Goal: Transaction & Acquisition: Subscribe to service/newsletter

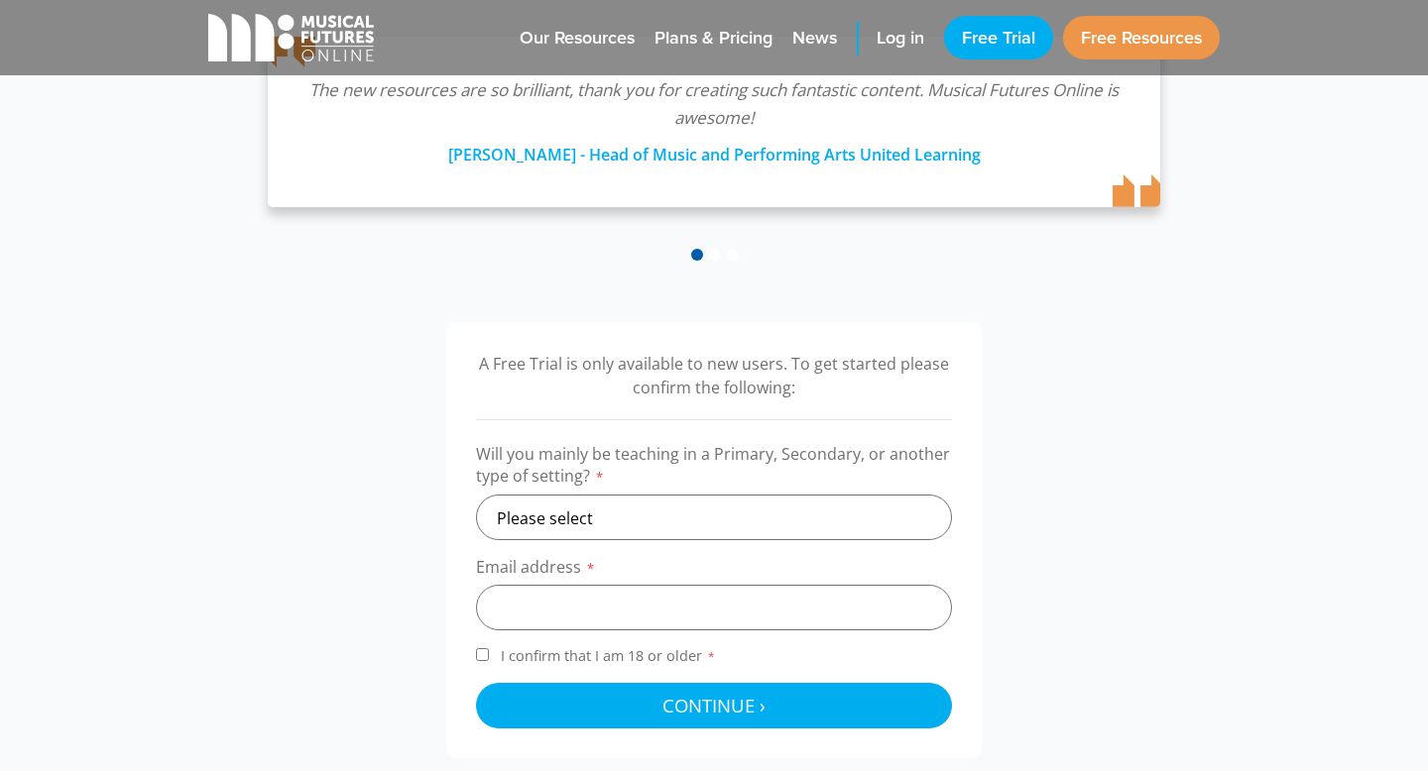
scroll to position [563, 0]
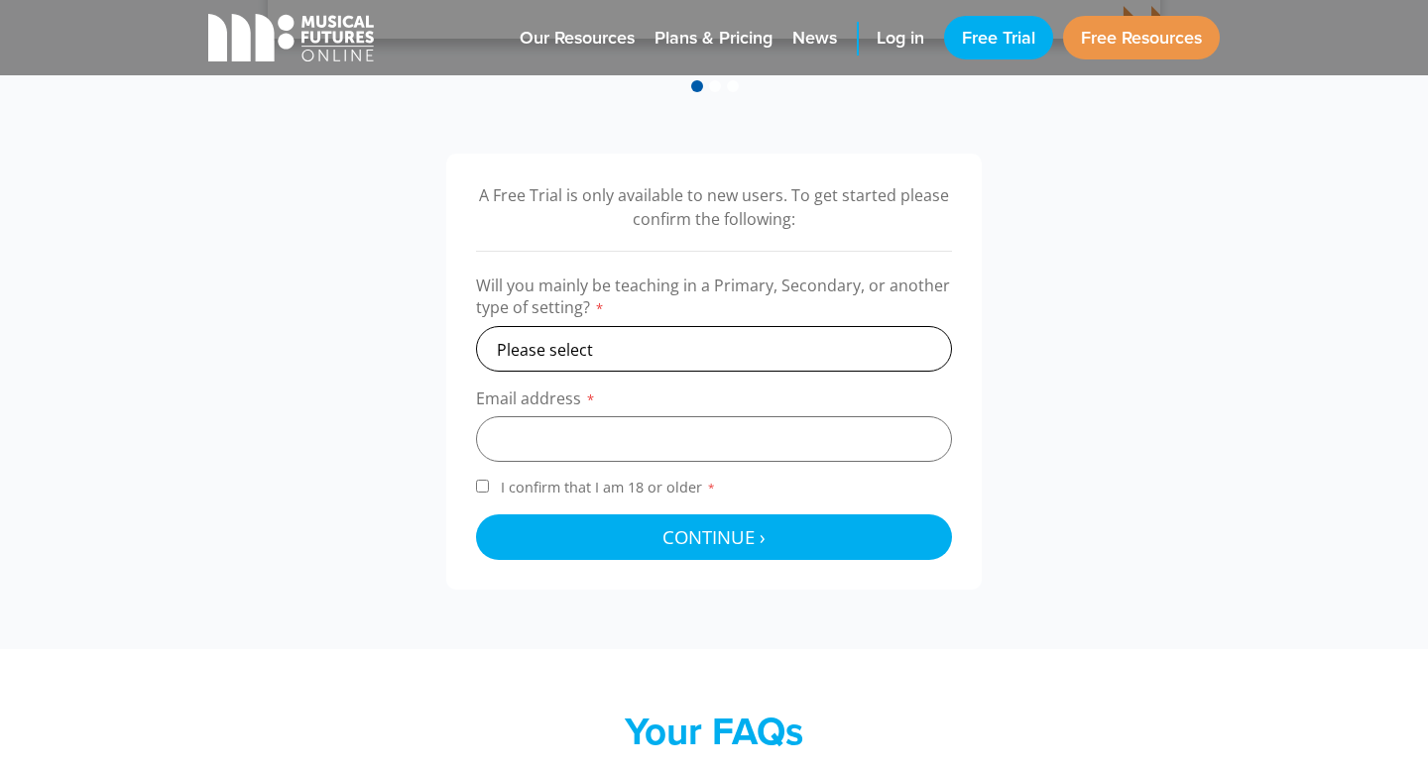
click at [548, 348] on select "Please select Primary Secondary Other" at bounding box center [714, 349] width 476 height 46
select select "primary"
click at [476, 326] on select "Please select Primary Secondary Other" at bounding box center [714, 349] width 476 height 46
click at [553, 434] on input "email" at bounding box center [714, 439] width 476 height 46
click at [327, 502] on div "A Free Trial is only available to new users. To get started please confirm the …" at bounding box center [713, 372] width 1051 height 436
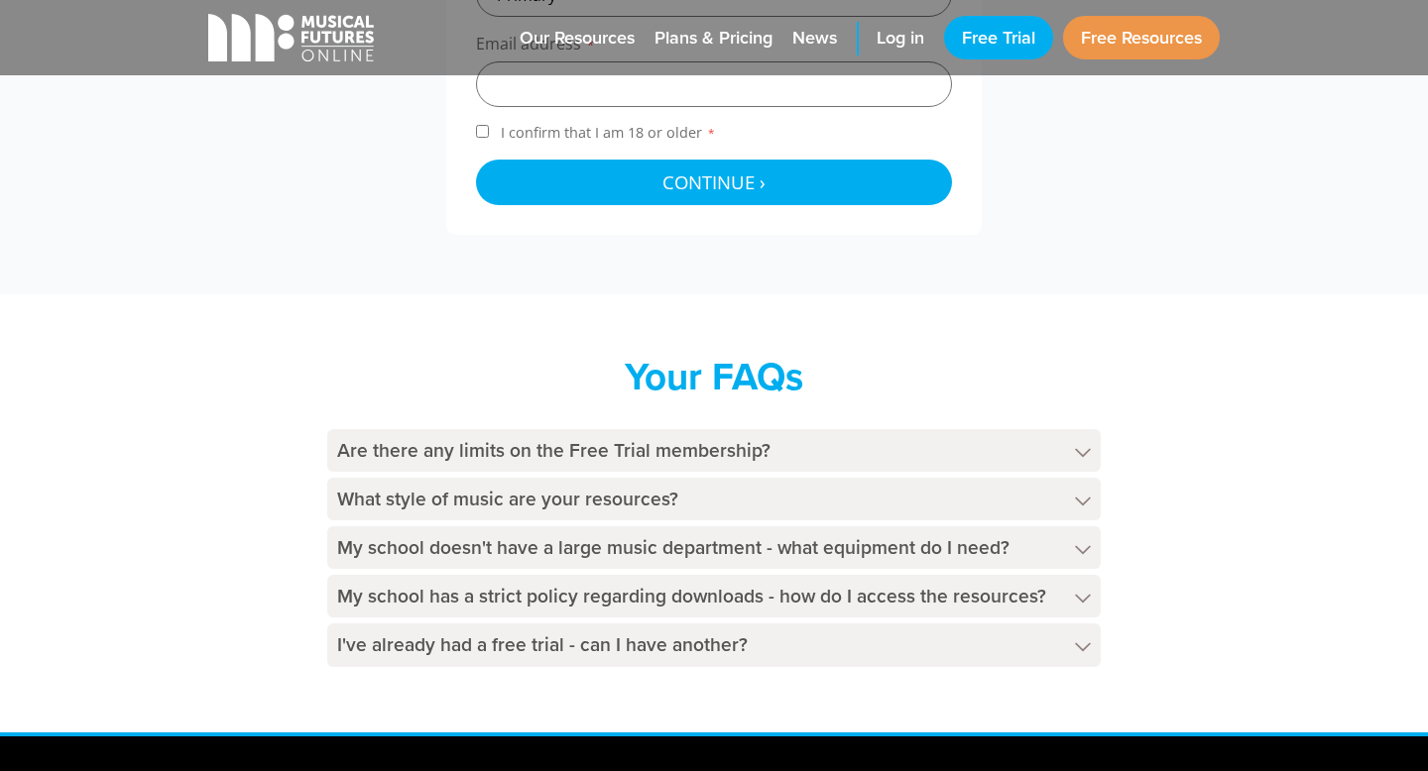
scroll to position [917, 0]
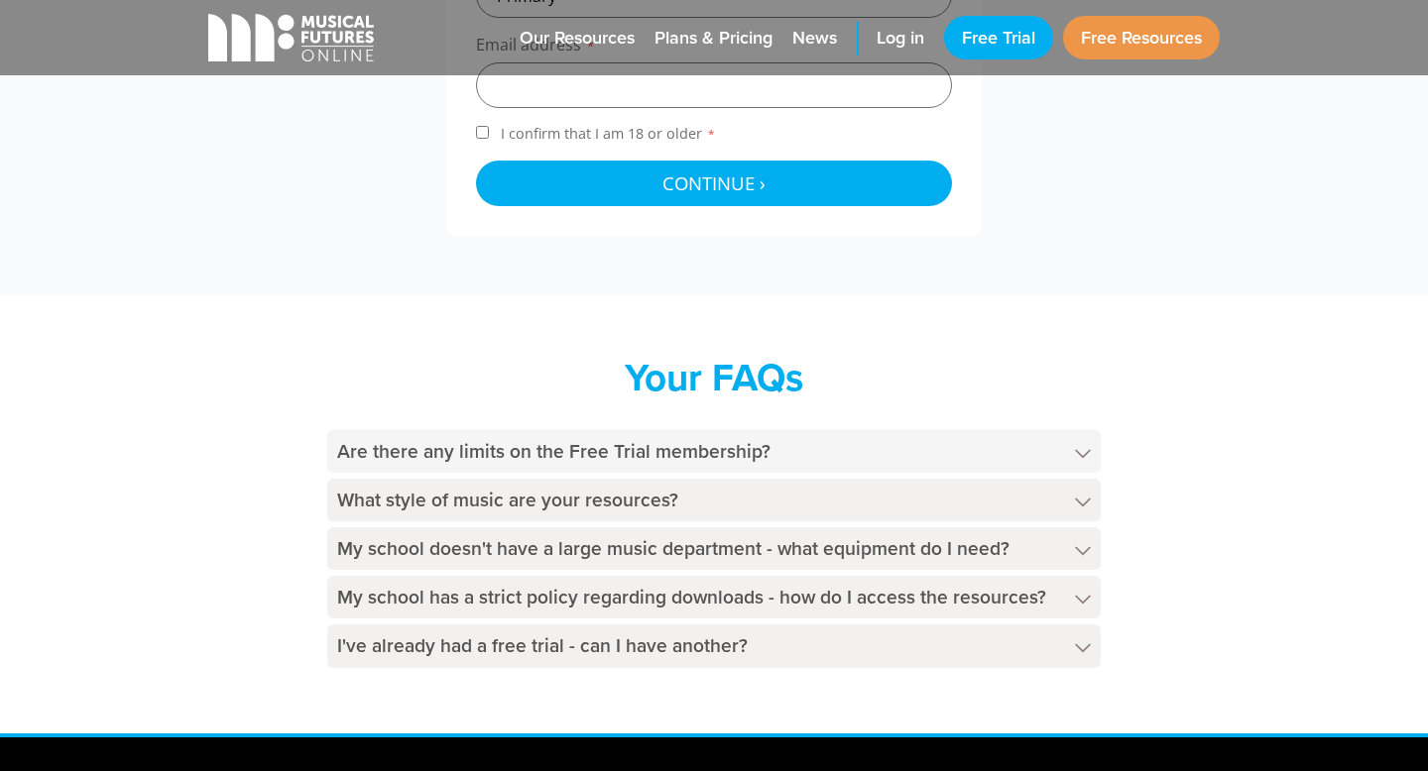
click at [453, 444] on h4 "Are there any limits on the Free Trial membership?" at bounding box center [713, 451] width 773 height 43
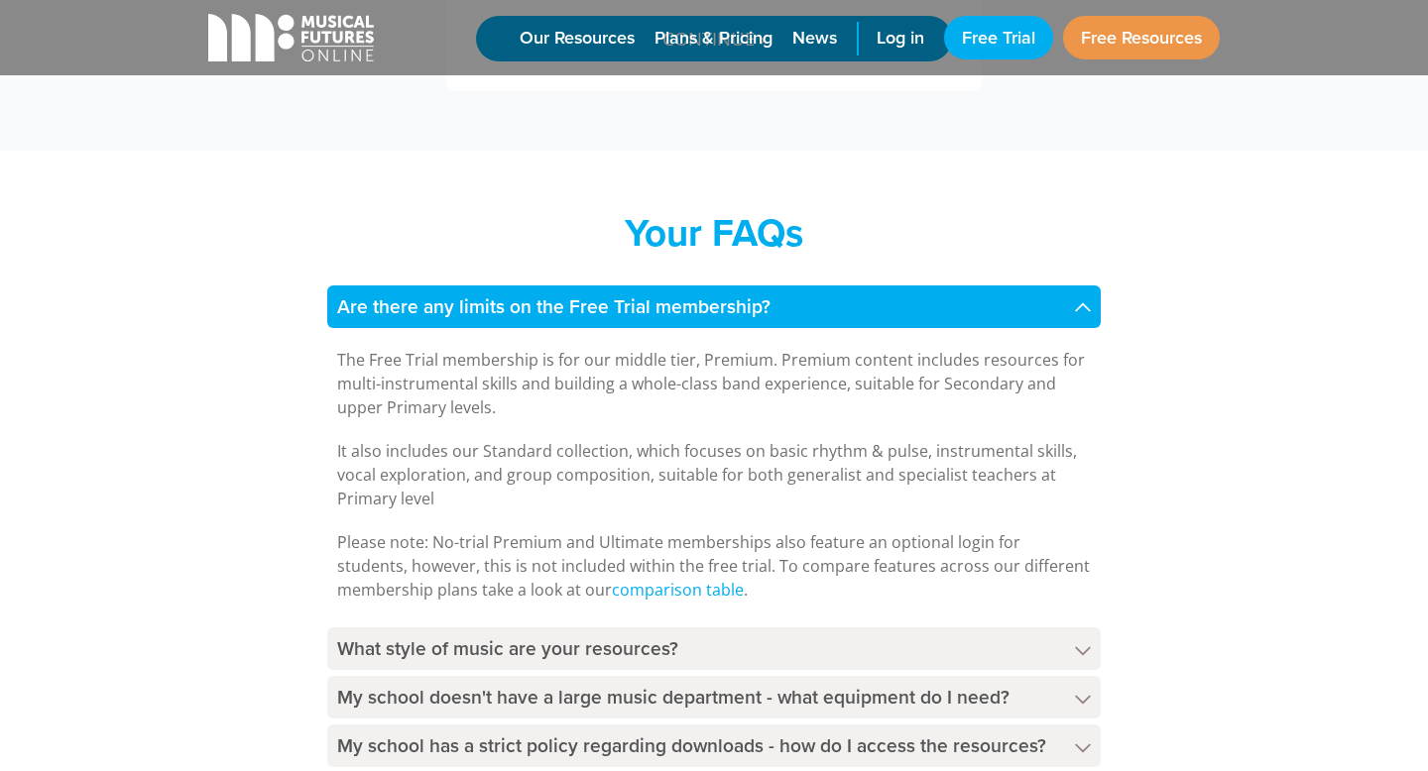
scroll to position [1194, 0]
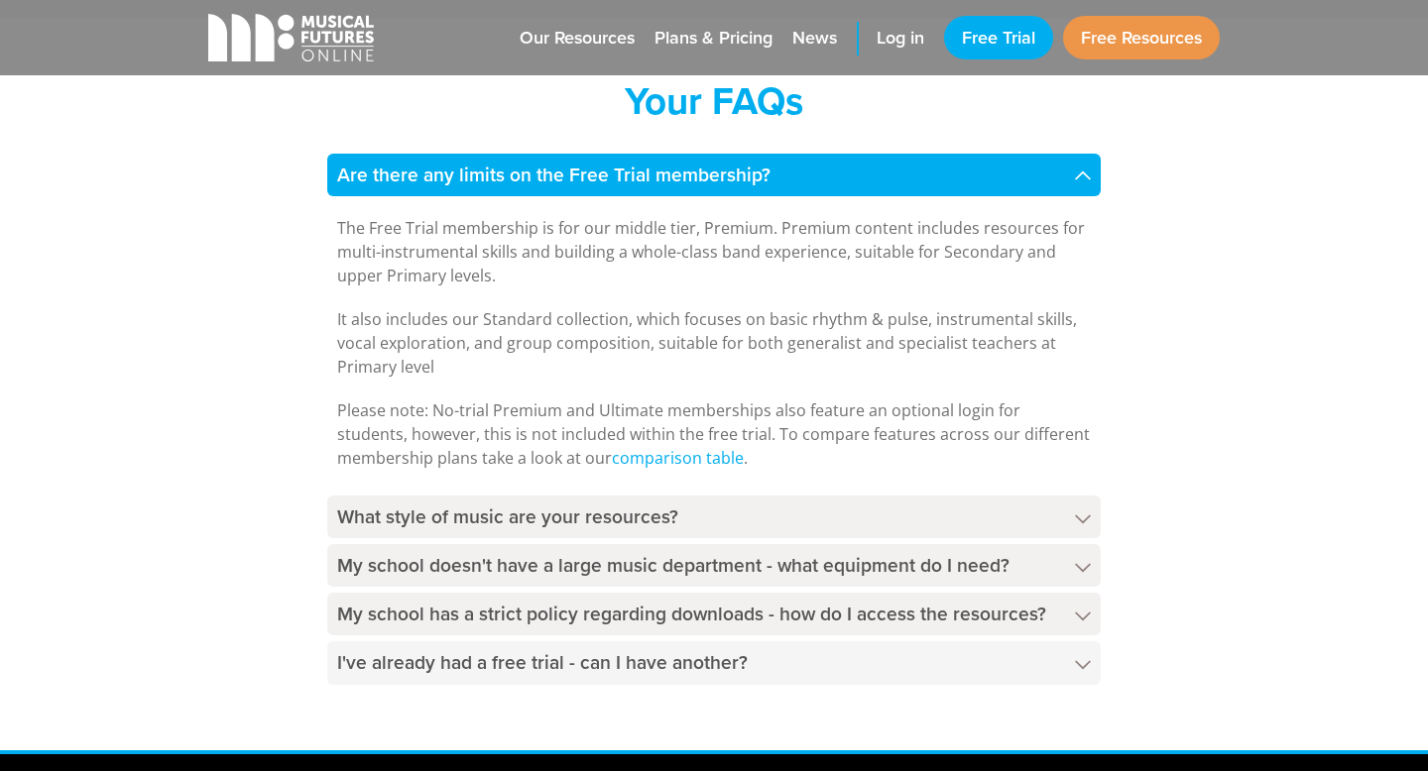
click at [450, 665] on h4 "I've already had a free trial - can I have another?" at bounding box center [713, 663] width 773 height 43
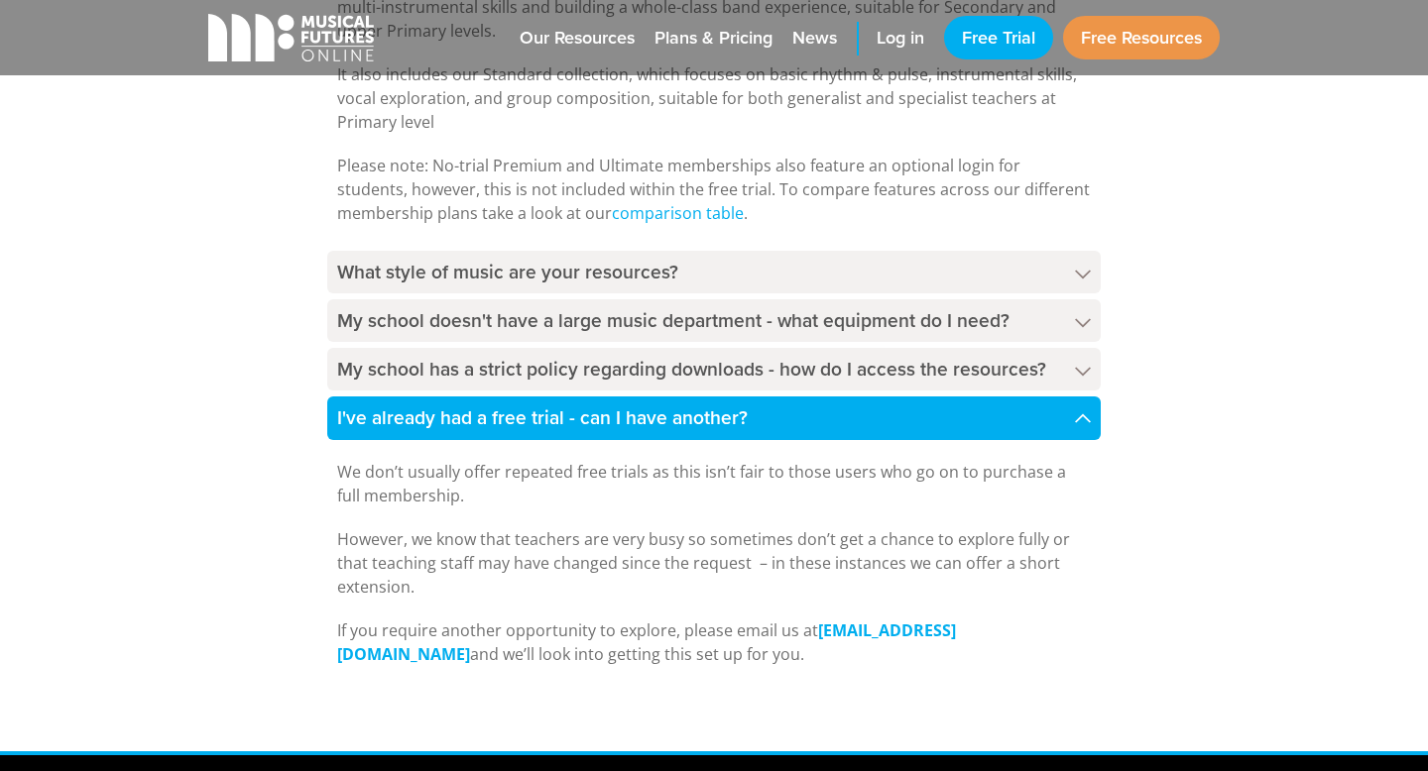
scroll to position [1441, 0]
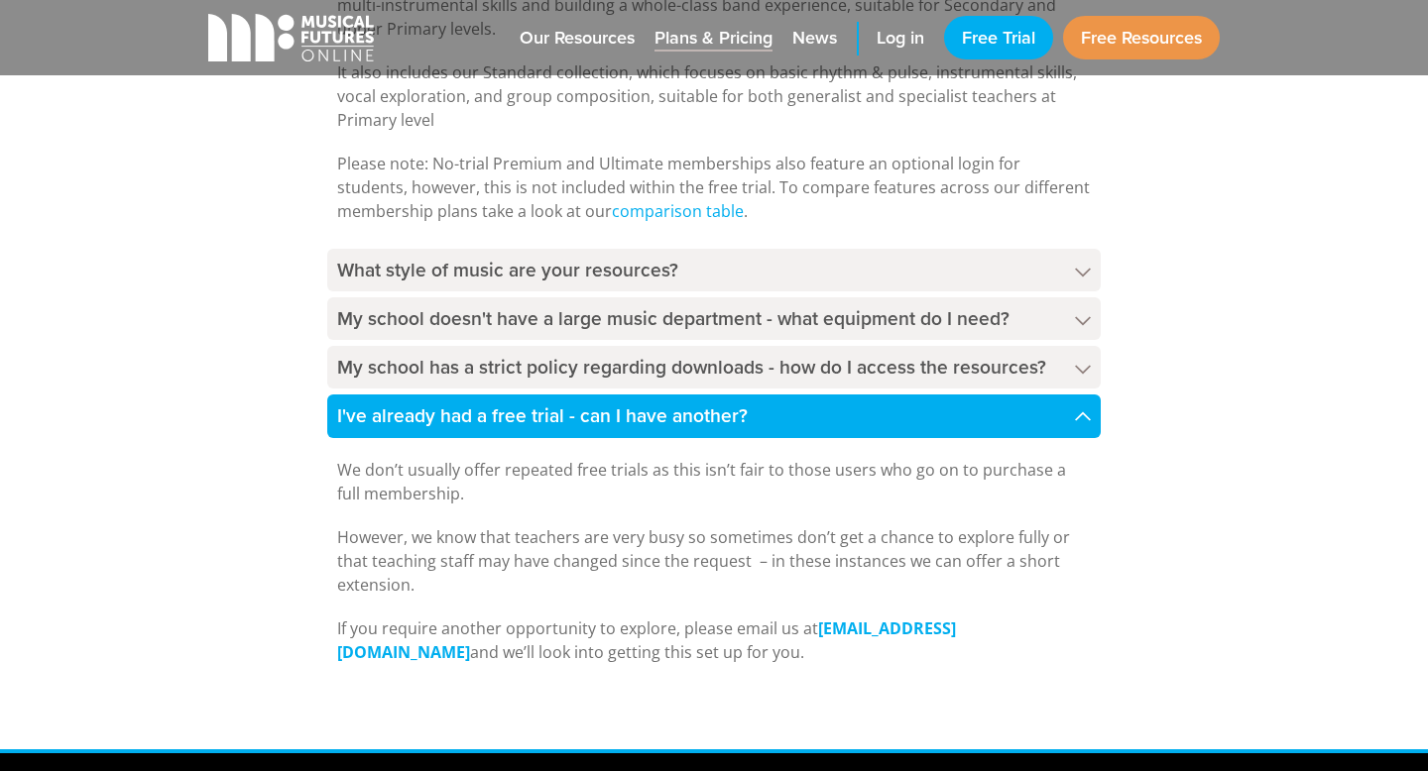
click at [715, 39] on span "Plans & Pricing" at bounding box center [713, 38] width 118 height 27
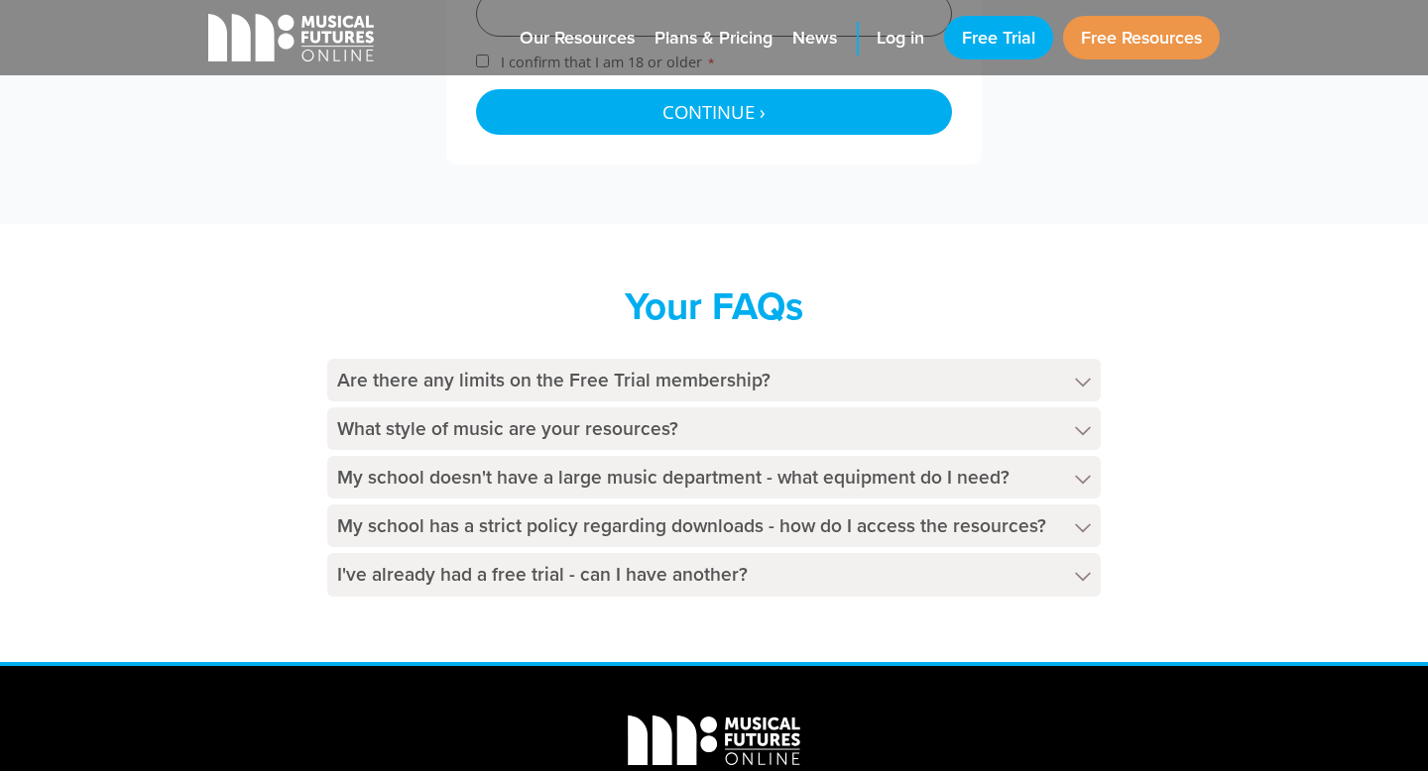
scroll to position [944, 0]
